Goal: Information Seeking & Learning: Check status

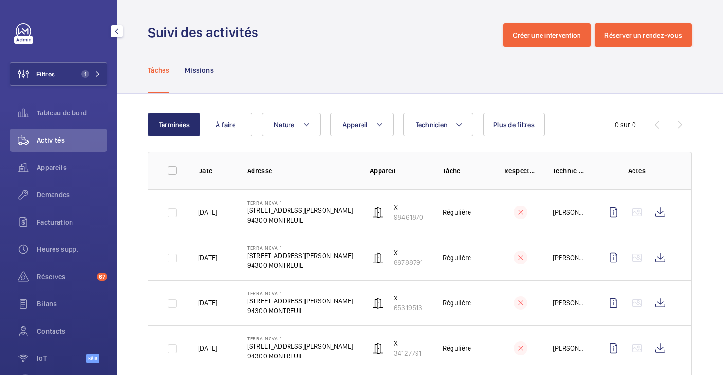
scroll to position [201, 0]
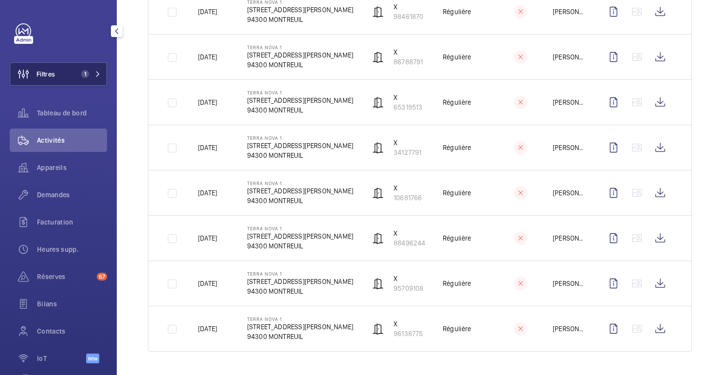
click at [64, 70] on button "Filtres 1" at bounding box center [58, 73] width 97 height 23
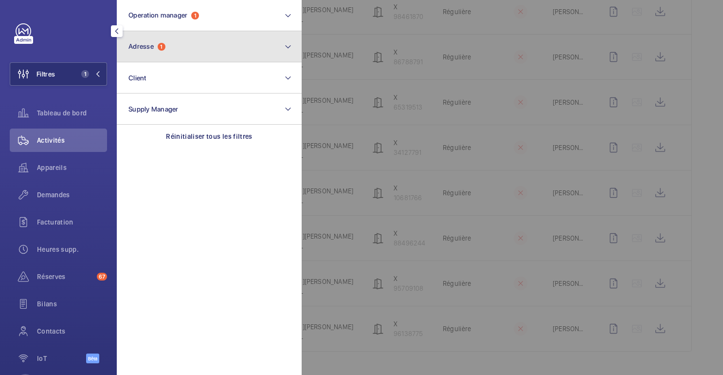
click at [154, 43] on span "Adresse" at bounding box center [141, 46] width 25 height 8
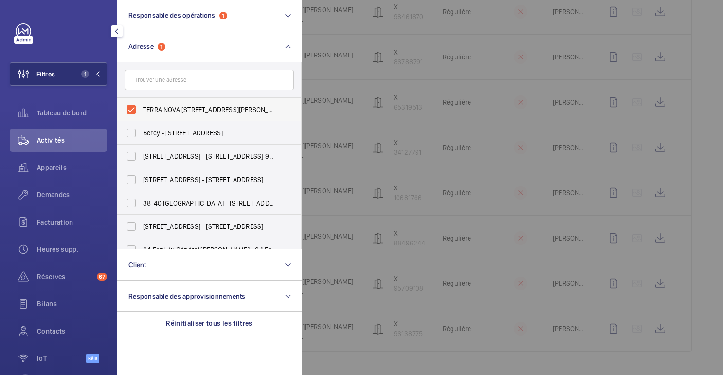
click at [152, 108] on font "TERRA NOVA 1 - 12 Rue Dolorès Ibarruri, MONTREUIL 94300" at bounding box center [215, 110] width 145 height 8
click at [141, 108] on input "TERRA NOVA 1 - 12 Rue Dolorès Ibarruri, MONTREUIL 94300" at bounding box center [131, 109] width 19 height 19
checkbox input "false"
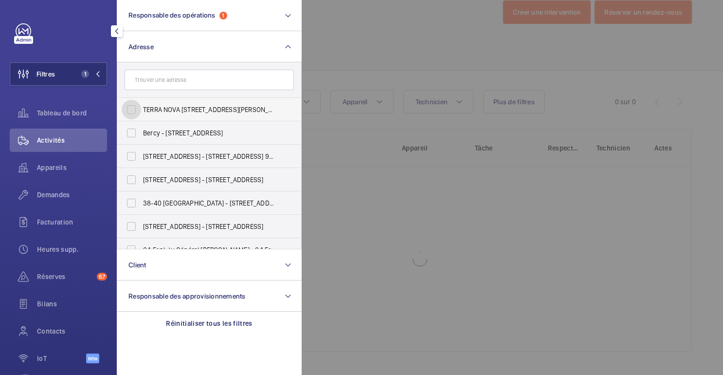
scroll to position [23, 0]
click at [349, 58] on div at bounding box center [663, 187] width 723 height 375
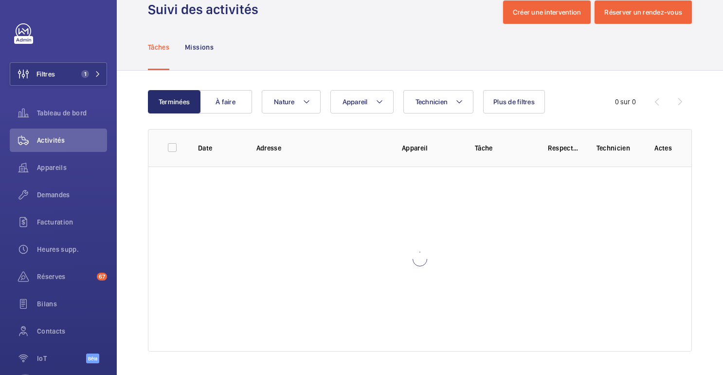
scroll to position [201, 0]
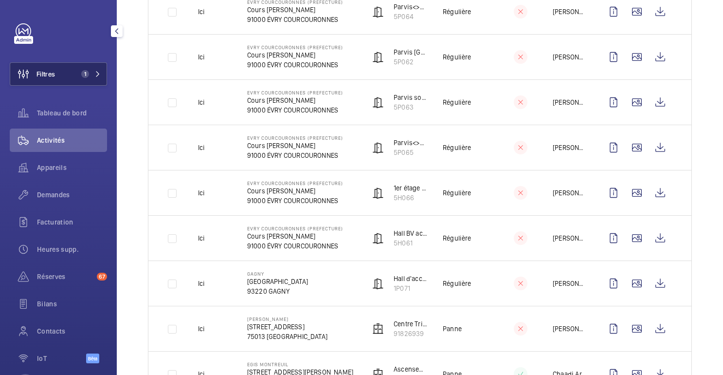
click at [56, 74] on button "Filtres 1" at bounding box center [58, 73] width 97 height 23
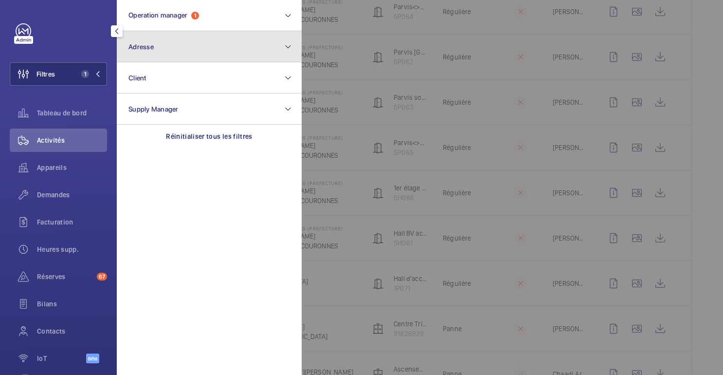
click at [141, 54] on button "Adresse" at bounding box center [209, 46] width 185 height 31
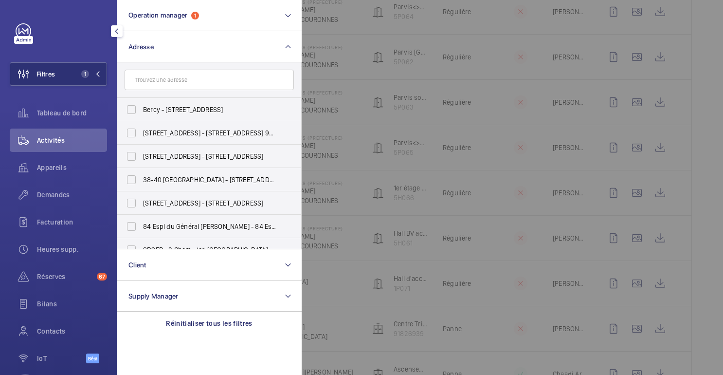
click at [194, 84] on input "text" at bounding box center [209, 80] width 169 height 20
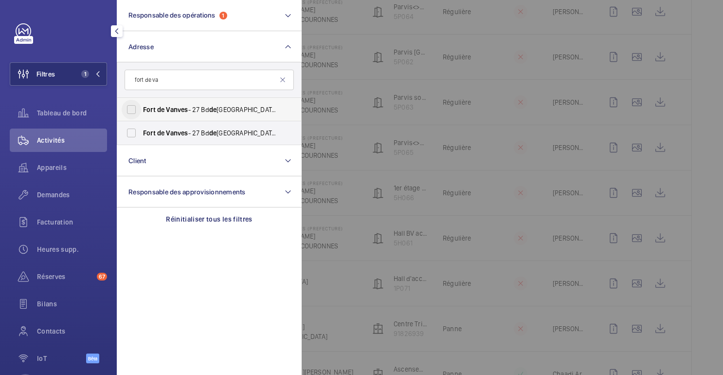
type input "fort de va"
click at [133, 112] on input "Fort de Vanves - 27 Bd de Stalingrad, MALAKOFF 92240" at bounding box center [131, 109] width 19 height 19
checkbox input "true"
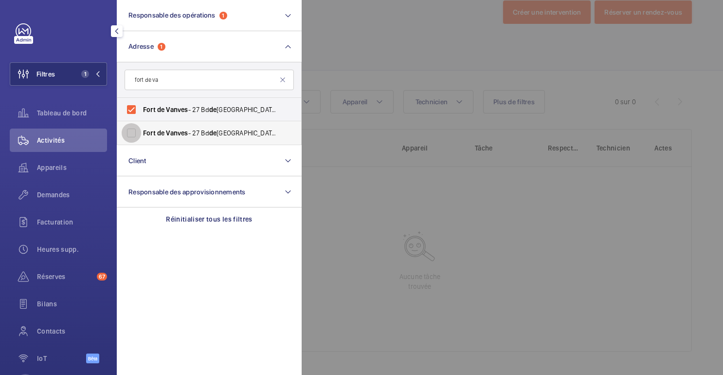
click at [133, 128] on input "Fort de Vanves - 27 Bd de Stalingrad, MALAKOFF 92240" at bounding box center [131, 132] width 19 height 19
checkbox input "true"
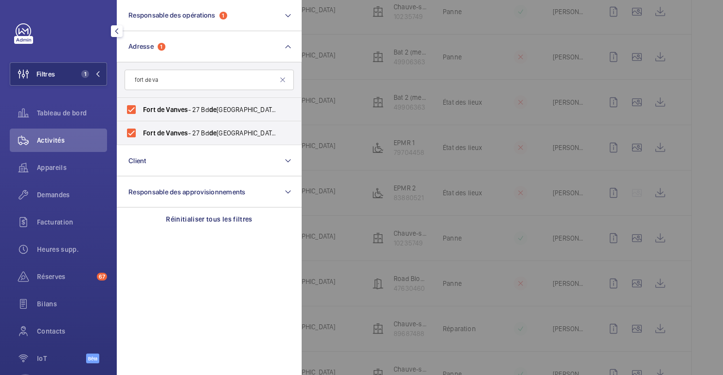
click at [379, 60] on div at bounding box center [663, 187] width 723 height 375
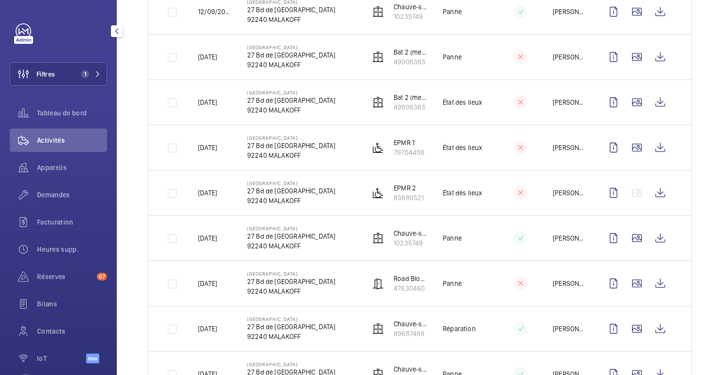
scroll to position [0, 0]
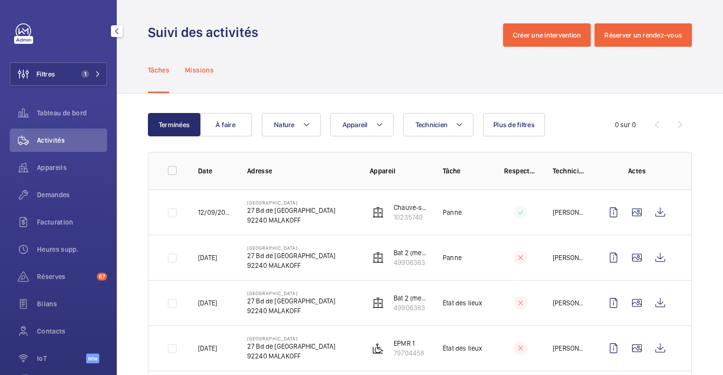
click at [195, 65] on p "Missions" at bounding box center [199, 70] width 29 height 10
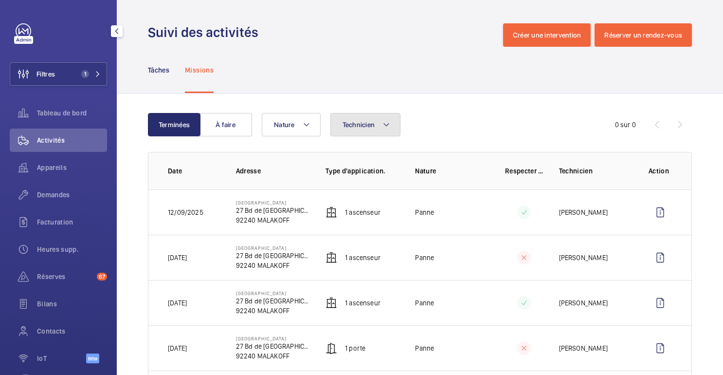
click at [374, 113] on button "Technicien" at bounding box center [366, 124] width 71 height 23
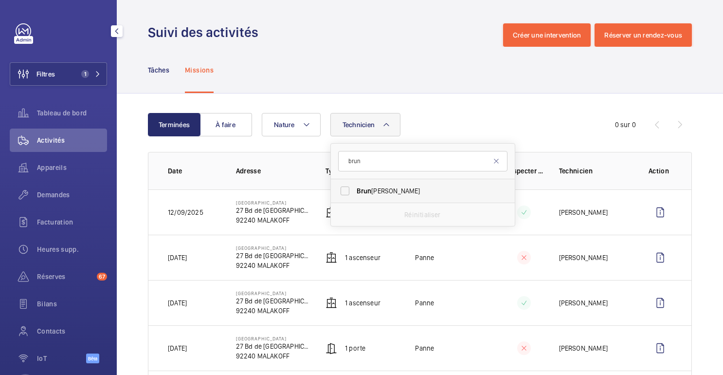
type input "brun"
click at [379, 189] on span "Brun o Alves" at bounding box center [424, 191] width 134 height 10
click at [355, 189] on input "Brun o Alves" at bounding box center [344, 190] width 19 height 19
checkbox input "true"
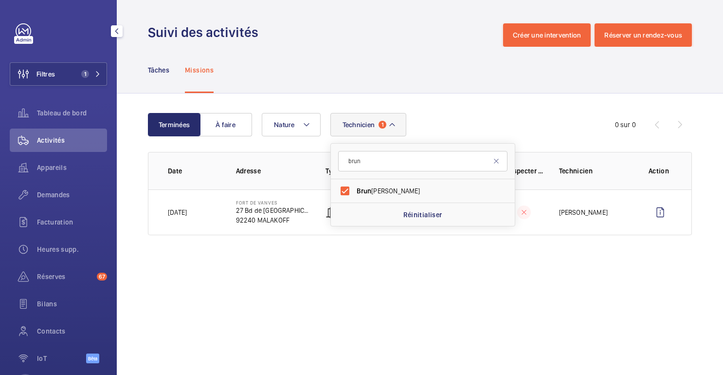
click at [435, 112] on div "Terminées À faire Technicien 1 brun Brun o Alves Réinitialiser Nature 0 sur 0 D…" at bounding box center [420, 175] width 607 height 165
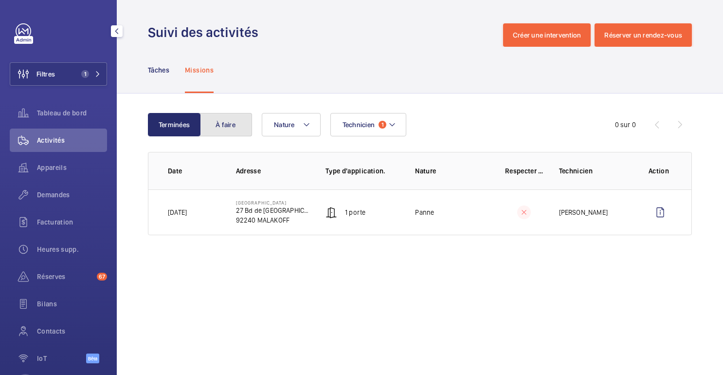
click at [240, 130] on button "À faire" at bounding box center [226, 124] width 53 height 23
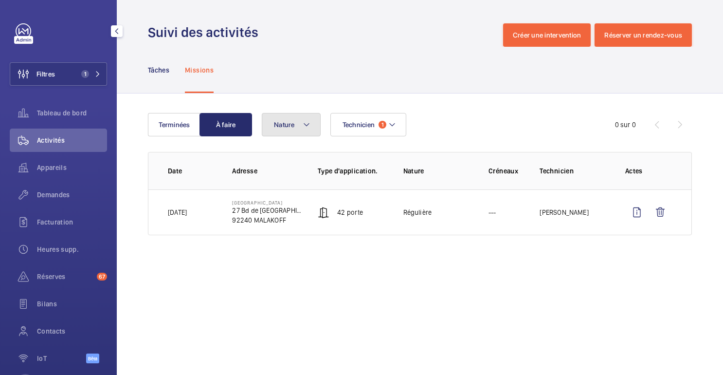
click at [279, 125] on font "Nature" at bounding box center [284, 125] width 21 height 8
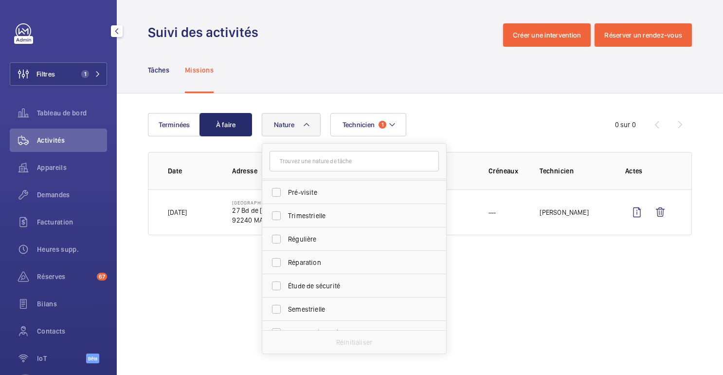
scroll to position [153, 0]
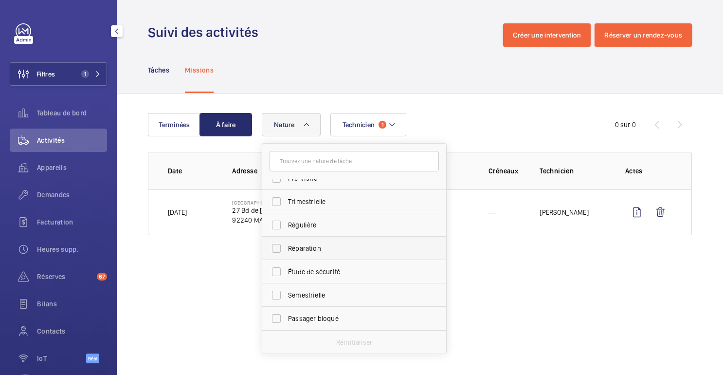
click at [317, 244] on span "Réparation" at bounding box center [355, 248] width 134 height 10
click at [286, 244] on input "Réparation" at bounding box center [276, 248] width 19 height 19
checkbox input "true"
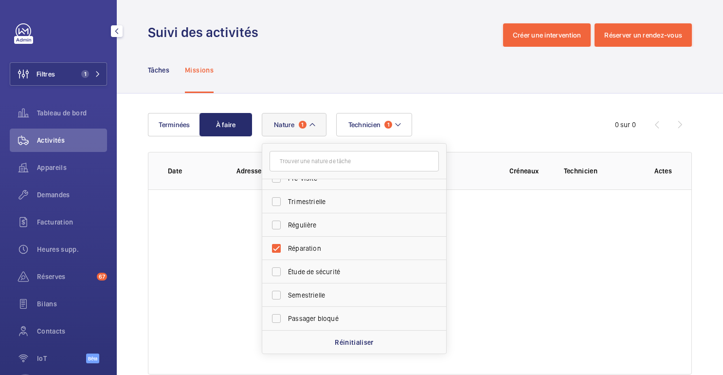
click at [458, 25] on div "Suivi des activités Créer une intervention Réserver un rendez-vous" at bounding box center [420, 34] width 544 height 23
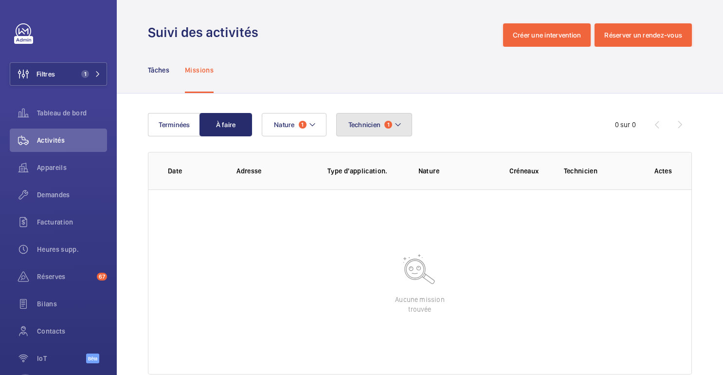
click at [381, 130] on button "Technicien 1" at bounding box center [374, 124] width 76 height 23
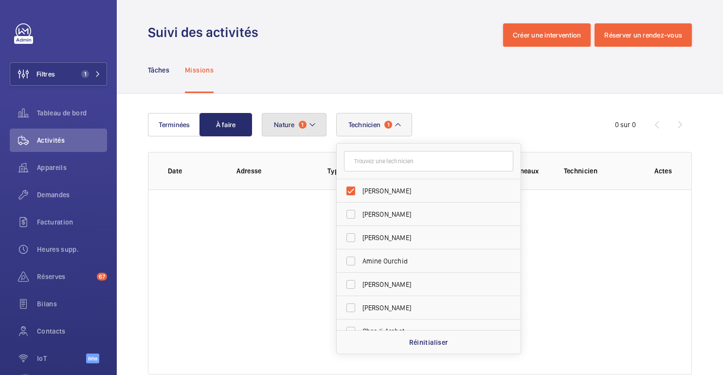
click at [299, 123] on span "1" at bounding box center [303, 125] width 8 height 8
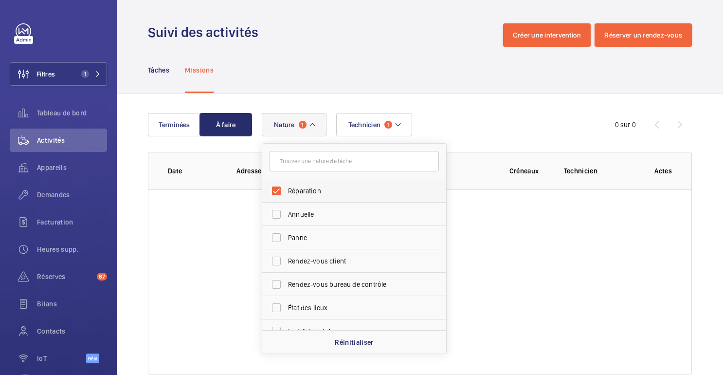
click at [302, 189] on span "Réparation" at bounding box center [355, 191] width 134 height 10
click at [286, 189] on input "Réparation" at bounding box center [276, 190] width 19 height 19
checkbox input "false"
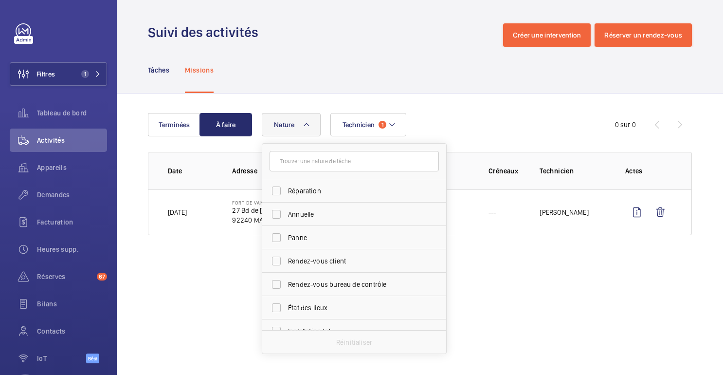
click at [328, 89] on div "Tâches Missions" at bounding box center [420, 70] width 544 height 46
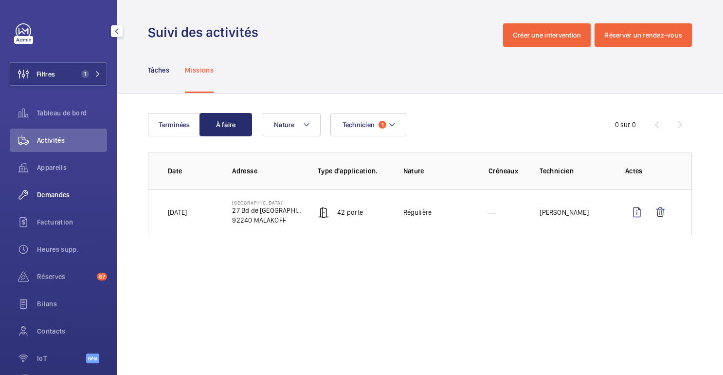
click at [58, 200] on div "Demandes" at bounding box center [58, 194] width 97 height 23
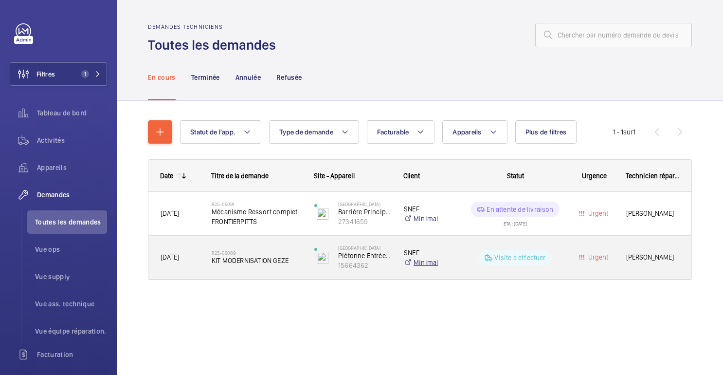
click at [454, 266] on link "Minimal" at bounding box center [430, 263] width 52 height 10
click at [604, 271] on div "Urgent" at bounding box center [589, 257] width 50 height 31
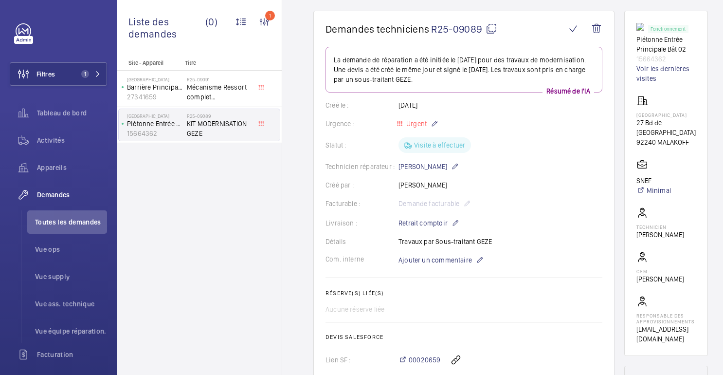
scroll to position [87, 0]
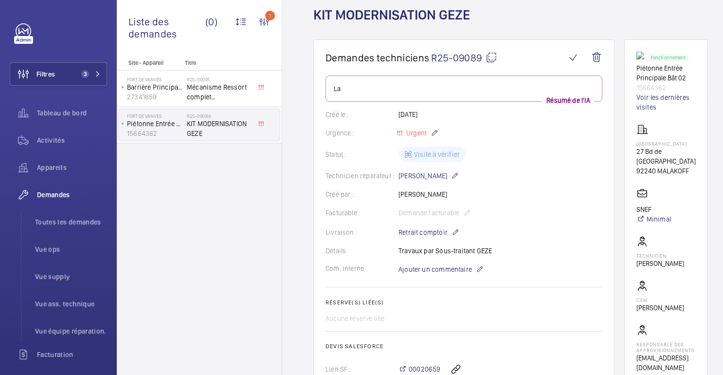
scroll to position [56, 0]
click at [674, 23] on div "Retour Détails de la demande technicien KIT MODERNISATION GEZE" at bounding box center [511, 3] width 395 height 72
click at [65, 85] on button "Filtres 3" at bounding box center [58, 73] width 97 height 23
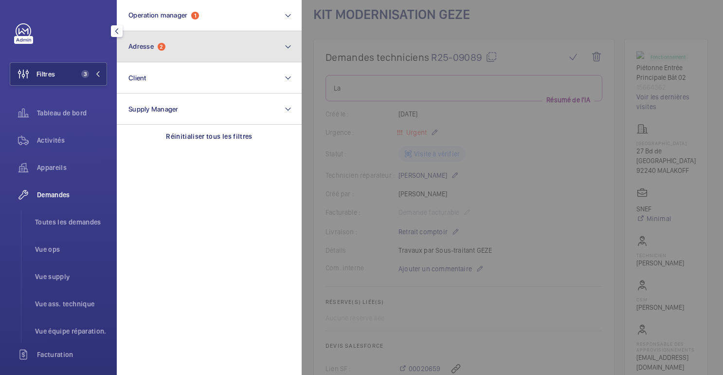
click at [137, 62] on button "Adresse 2" at bounding box center [209, 46] width 185 height 31
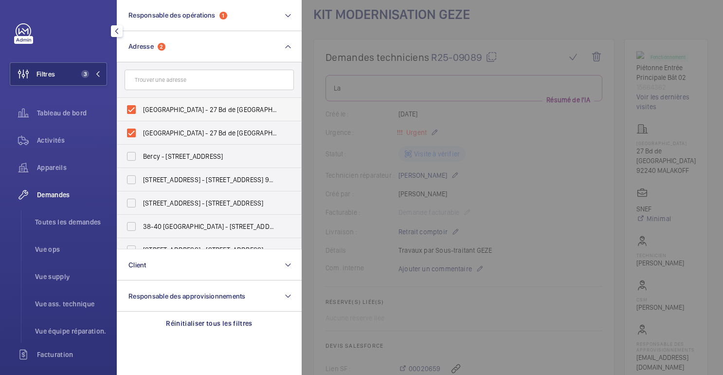
click at [143, 110] on label "[GEOGRAPHIC_DATA] - 27 Bd de [GEOGRAPHIC_DATA], MALAKOFF 92240" at bounding box center [201, 109] width 169 height 23
click at [141, 110] on input "[GEOGRAPHIC_DATA] - 27 Bd de [GEOGRAPHIC_DATA], MALAKOFF 92240" at bounding box center [131, 109] width 19 height 19
checkbox input "false"
click at [143, 135] on label "[GEOGRAPHIC_DATA] - 27 Bd de [GEOGRAPHIC_DATA], MALAKOFF 92240" at bounding box center [201, 132] width 169 height 23
click at [141, 135] on input "[GEOGRAPHIC_DATA] - 27 Bd de [GEOGRAPHIC_DATA], MALAKOFF 92240" at bounding box center [131, 132] width 19 height 19
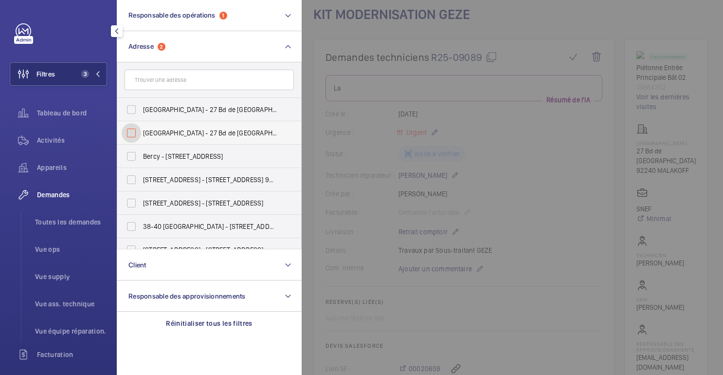
checkbox input "false"
click at [319, 49] on div at bounding box center [663, 187] width 723 height 375
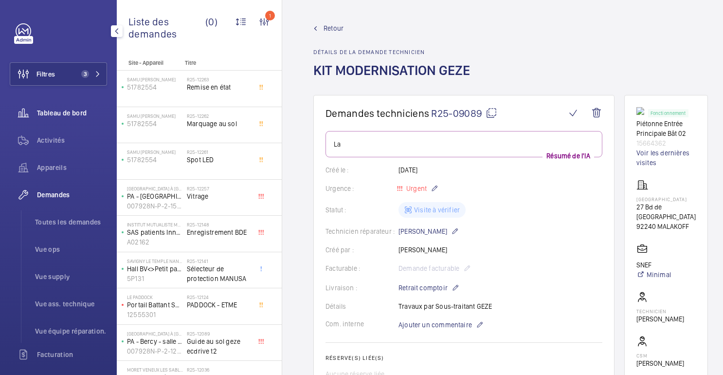
click at [57, 119] on div "Tableau de bord" at bounding box center [58, 112] width 97 height 23
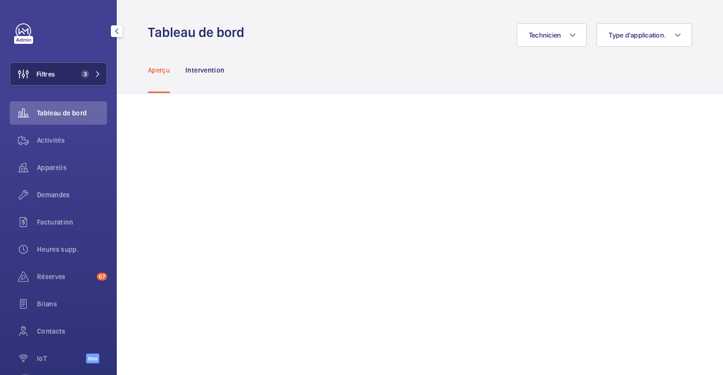
click at [62, 85] on button "Filtres 3" at bounding box center [58, 73] width 97 height 23
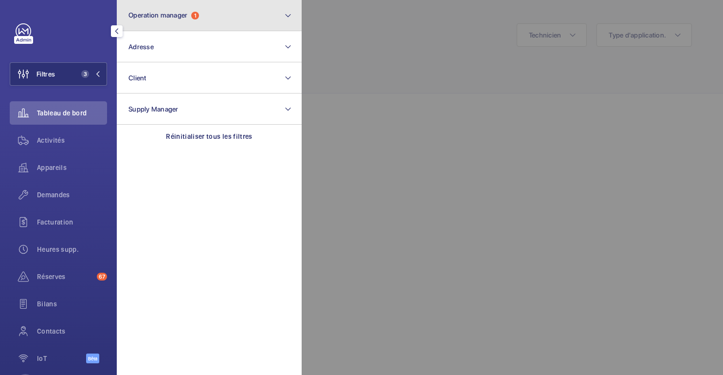
click at [174, 27] on button "Operation manager 1" at bounding box center [209, 15] width 185 height 31
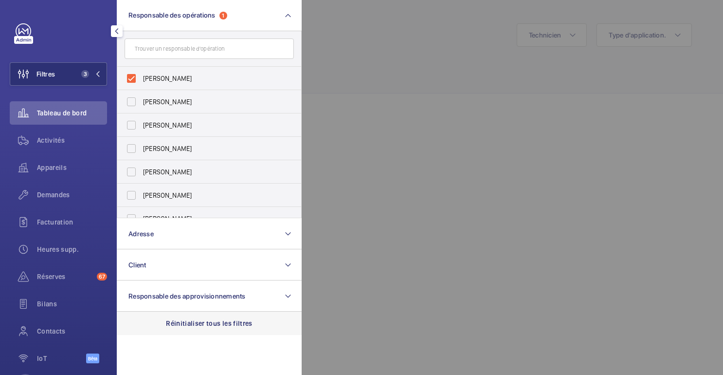
click at [197, 321] on font "Réinitialiser tous les filtres" at bounding box center [209, 323] width 87 height 8
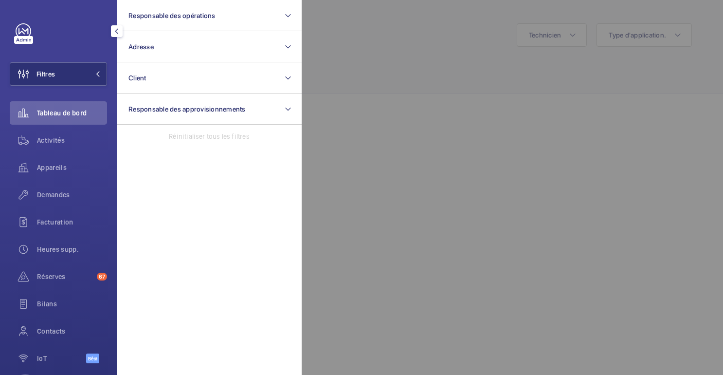
click at [391, 62] on div at bounding box center [663, 187] width 723 height 375
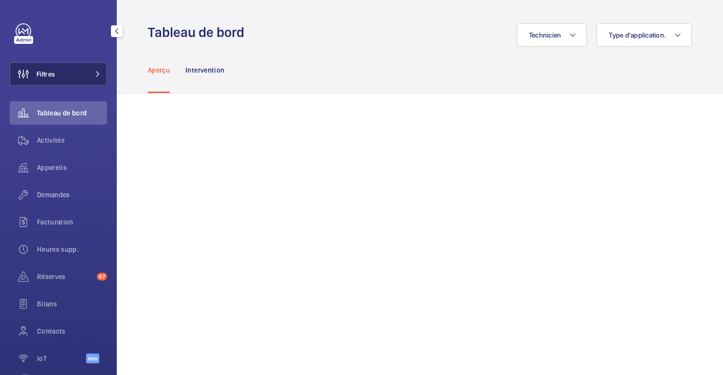
click at [105, 75] on button "Filtres" at bounding box center [58, 73] width 97 height 23
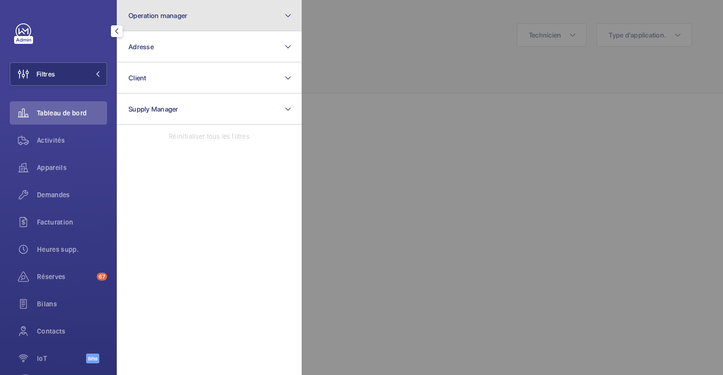
click at [181, 24] on button "Operation manager" at bounding box center [209, 15] width 185 height 31
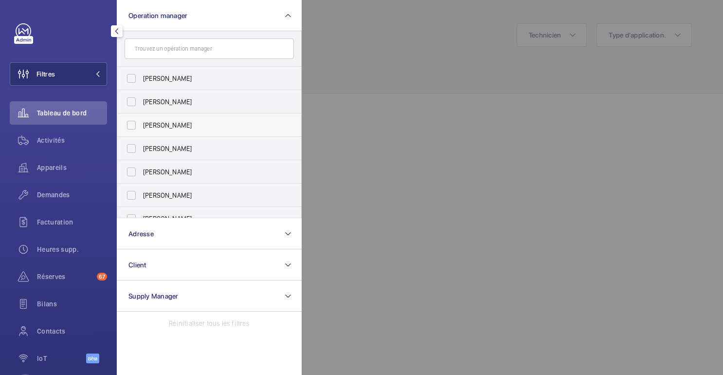
scroll to position [36, 0]
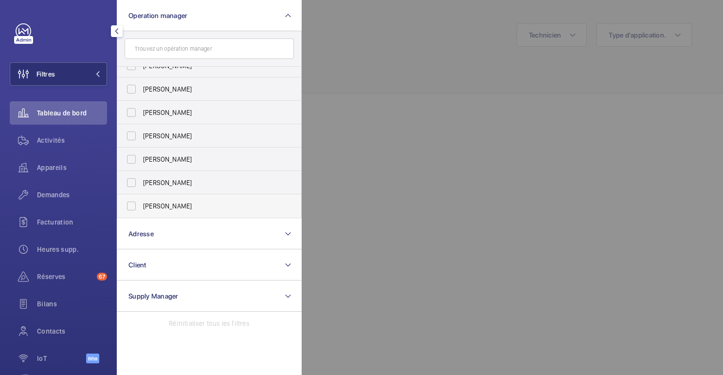
click at [160, 207] on span "[PERSON_NAME]" at bounding box center [210, 206] width 134 height 10
click at [141, 207] on input "[PERSON_NAME]" at bounding box center [131, 205] width 19 height 19
checkbox input "true"
click at [351, 46] on div at bounding box center [663, 187] width 723 height 375
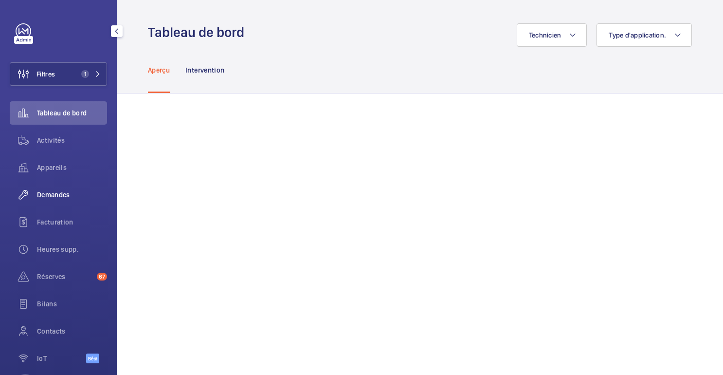
click at [55, 193] on font "Demandes" at bounding box center [53, 195] width 33 height 8
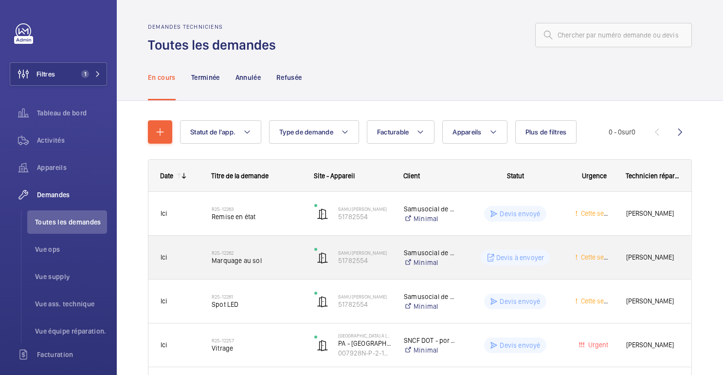
click at [471, 266] on div "Devis à envoyer" at bounding box center [510, 257] width 106 height 35
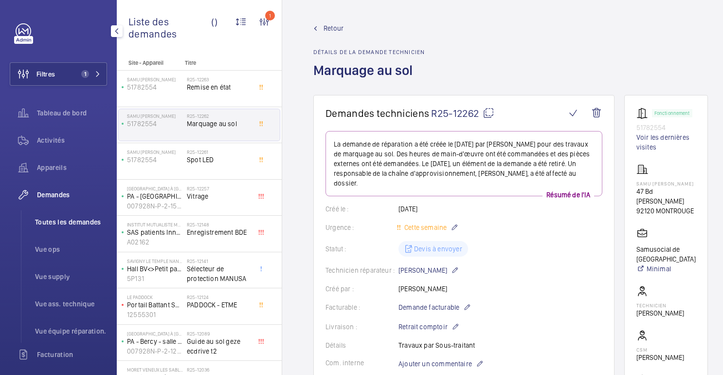
click at [67, 224] on font "Toutes les demandes" at bounding box center [68, 222] width 66 height 8
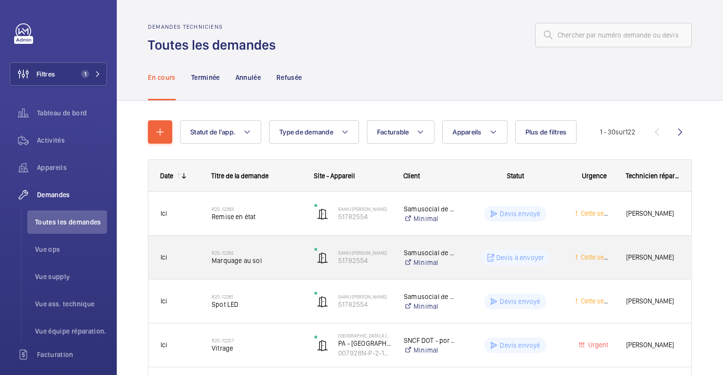
scroll to position [38, 0]
